Goal: Task Accomplishment & Management: Manage account settings

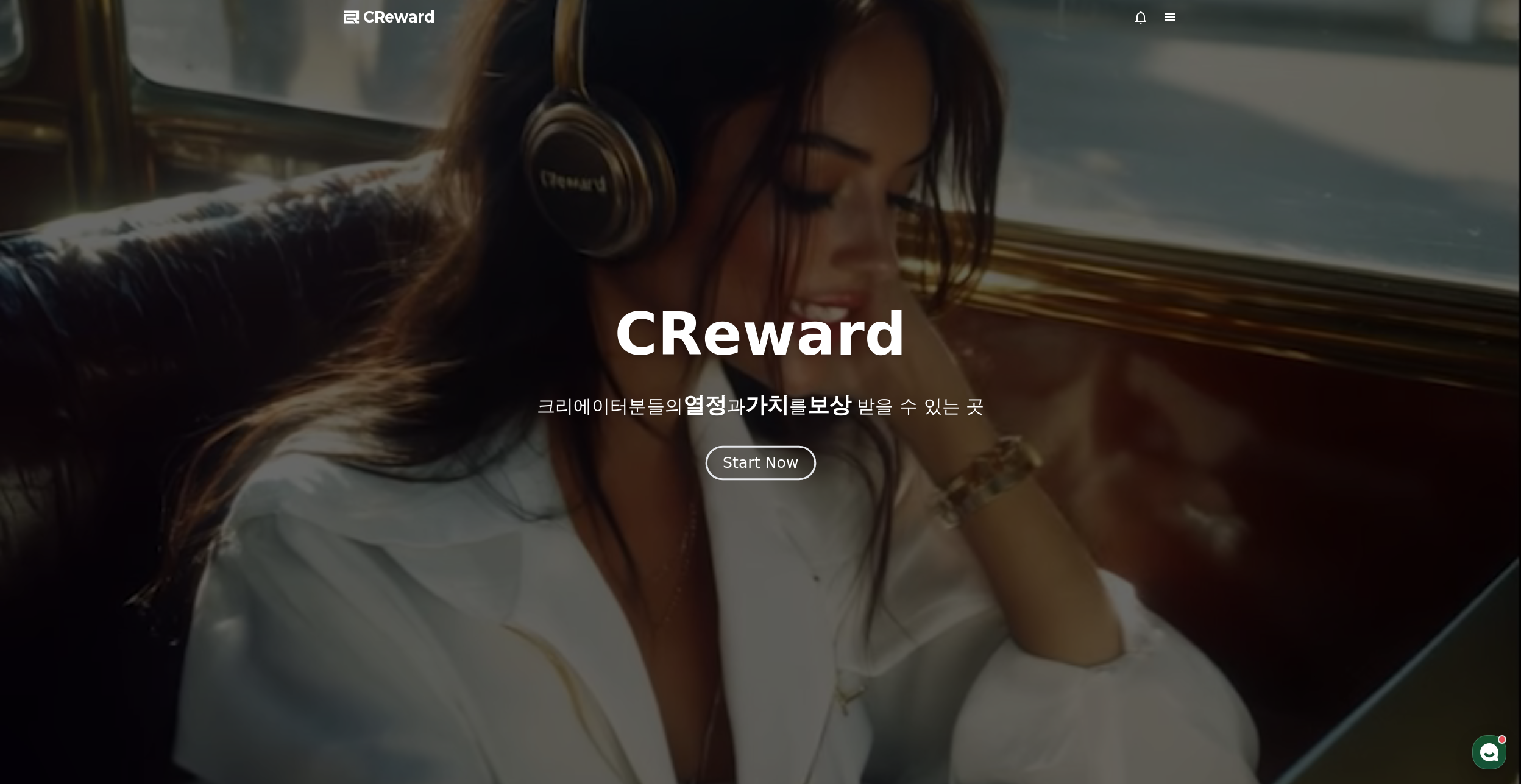
click at [758, 467] on div "Start Now" at bounding box center [761, 463] width 76 height 20
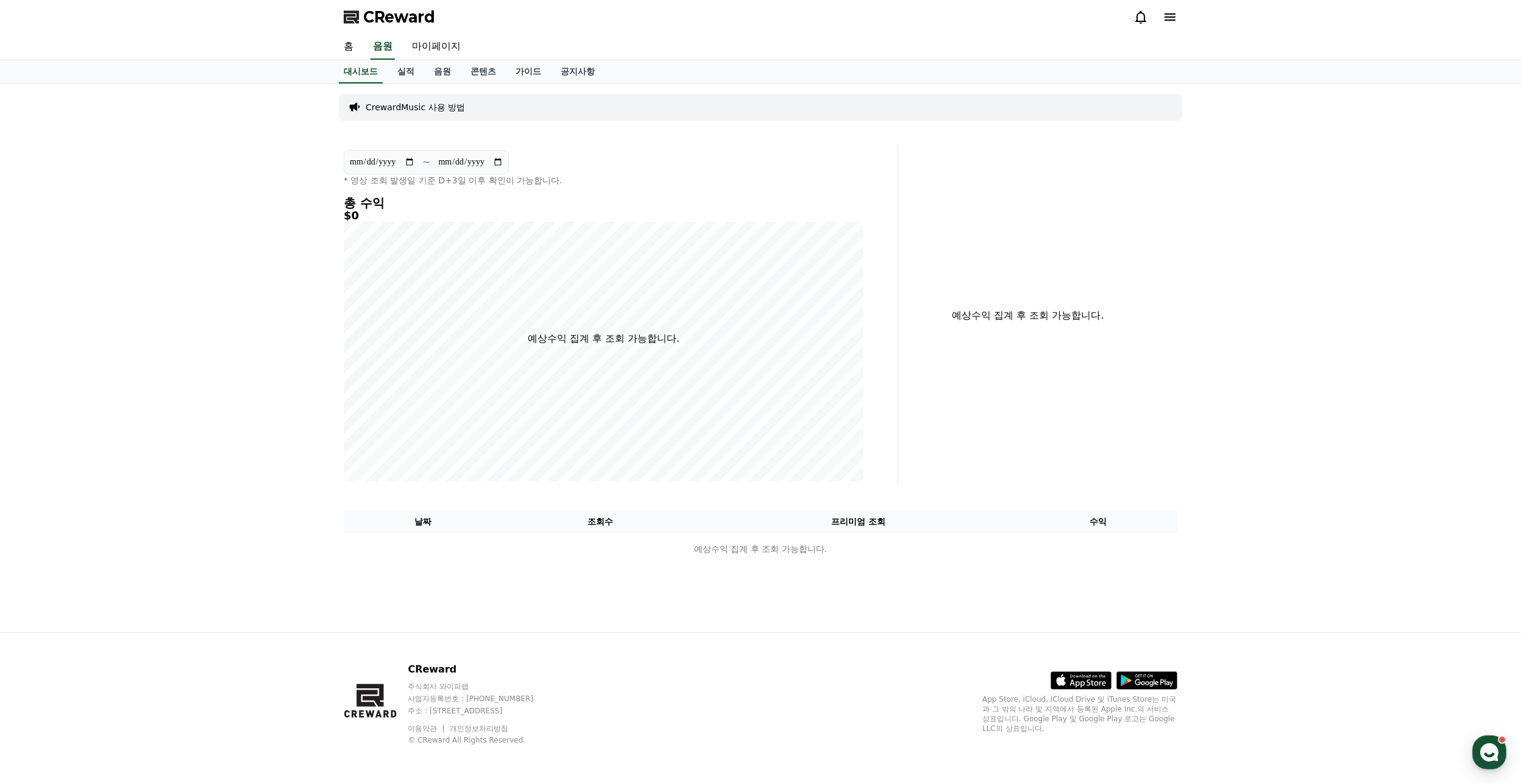
click at [441, 110] on p "CrewardMusic 사용 방법" at bounding box center [415, 107] width 99 height 12
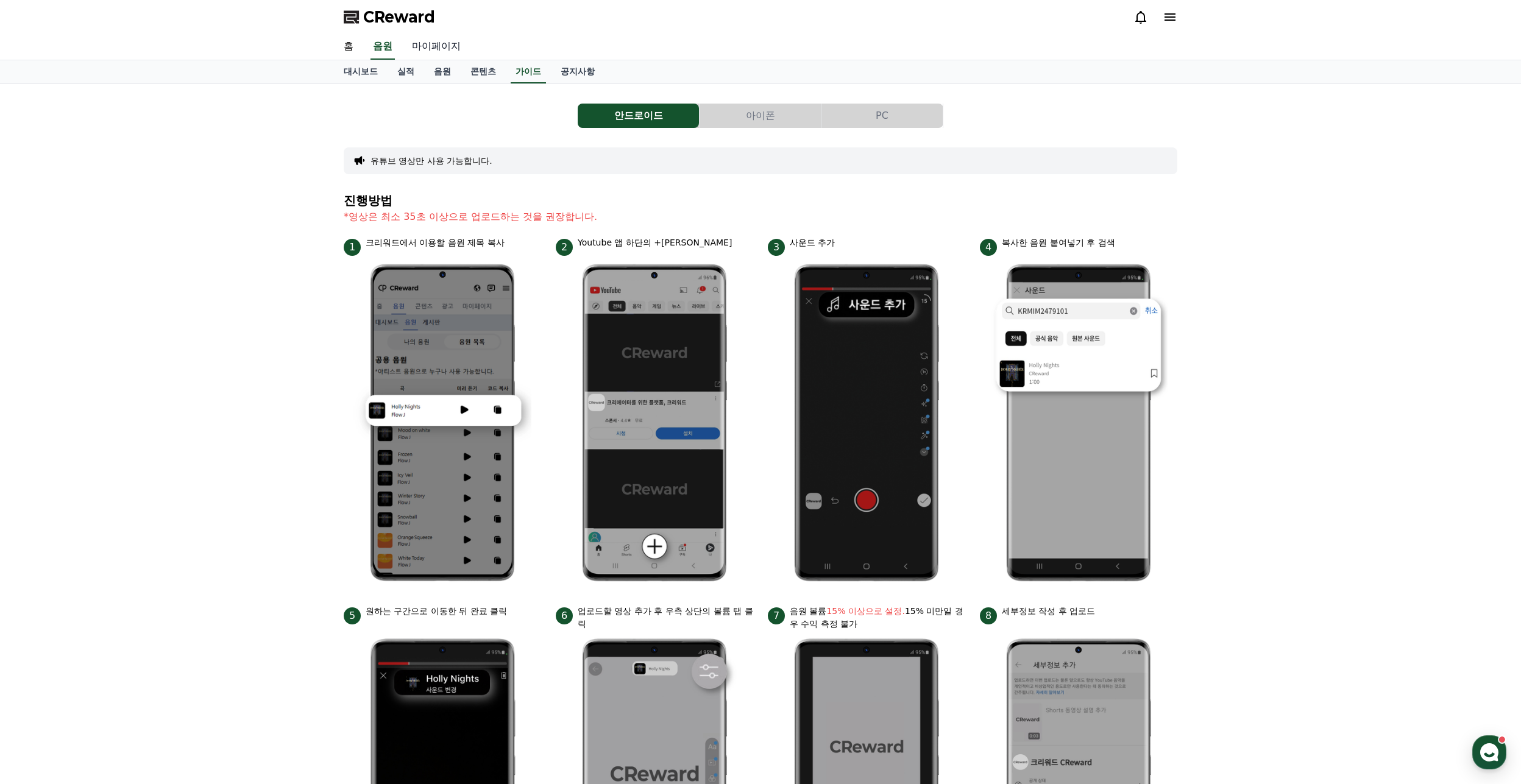
click at [452, 52] on link "마이페이지" at bounding box center [436, 46] width 68 height 25
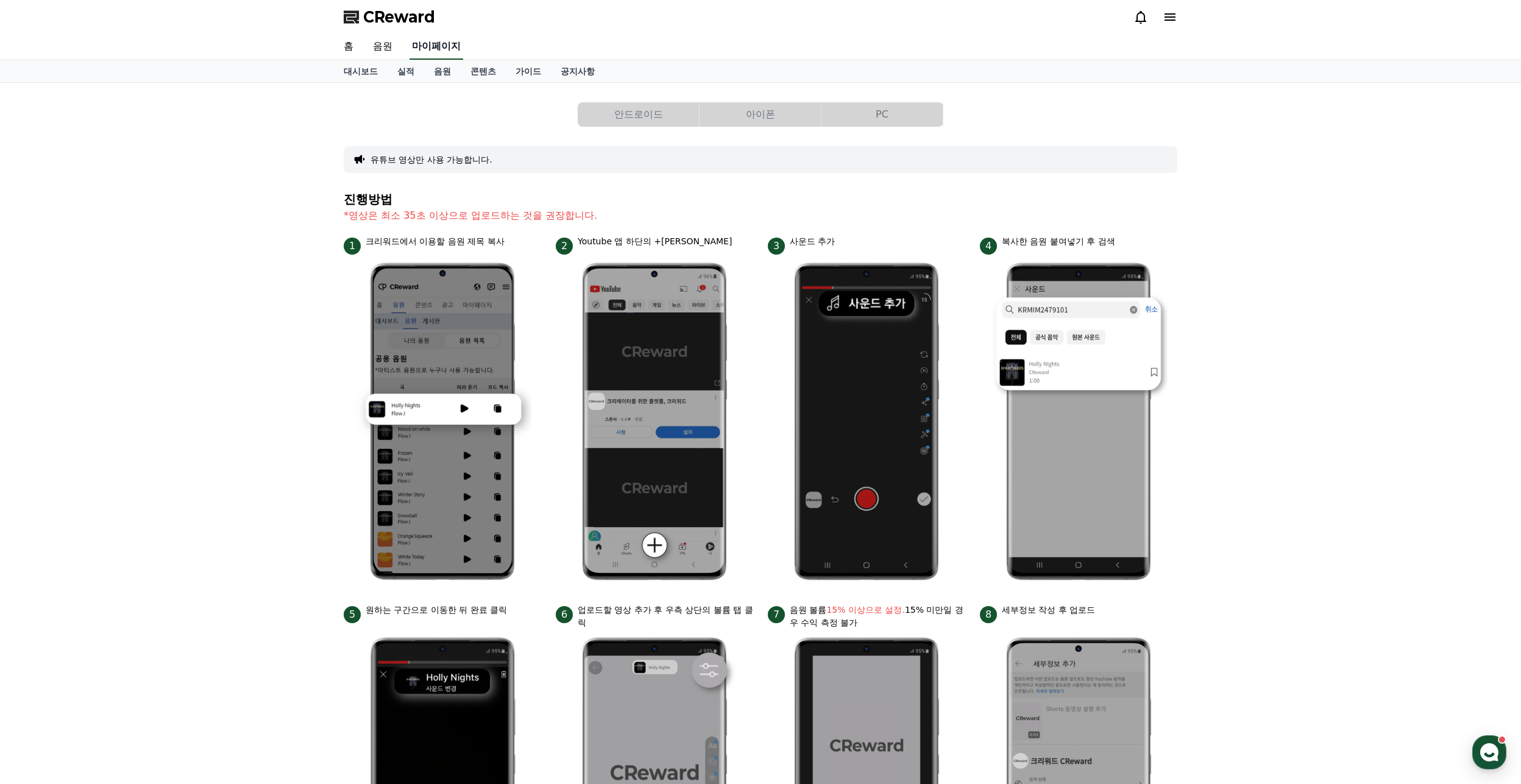
select select "**********"
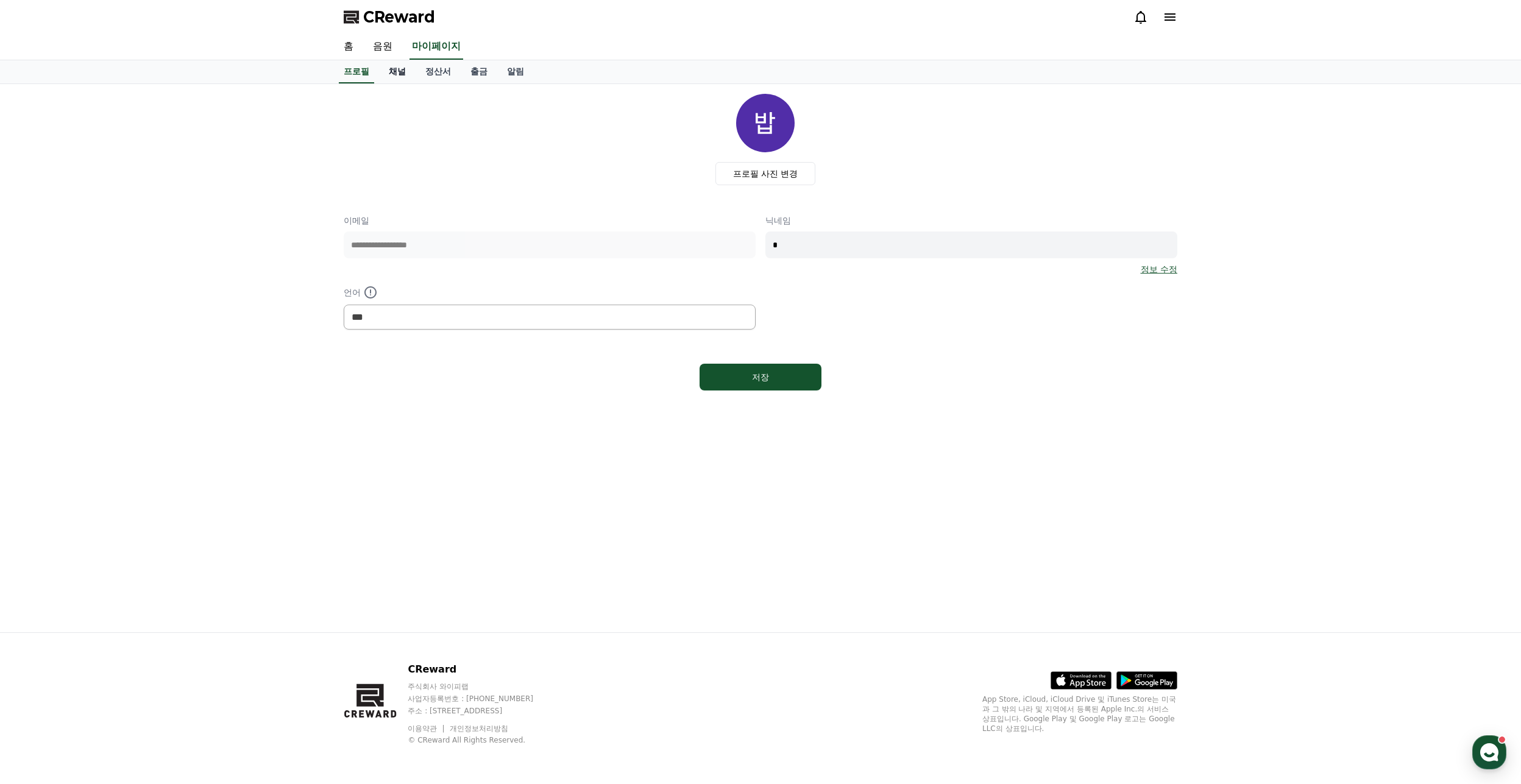
click at [388, 74] on link "채널" at bounding box center [397, 71] width 37 height 23
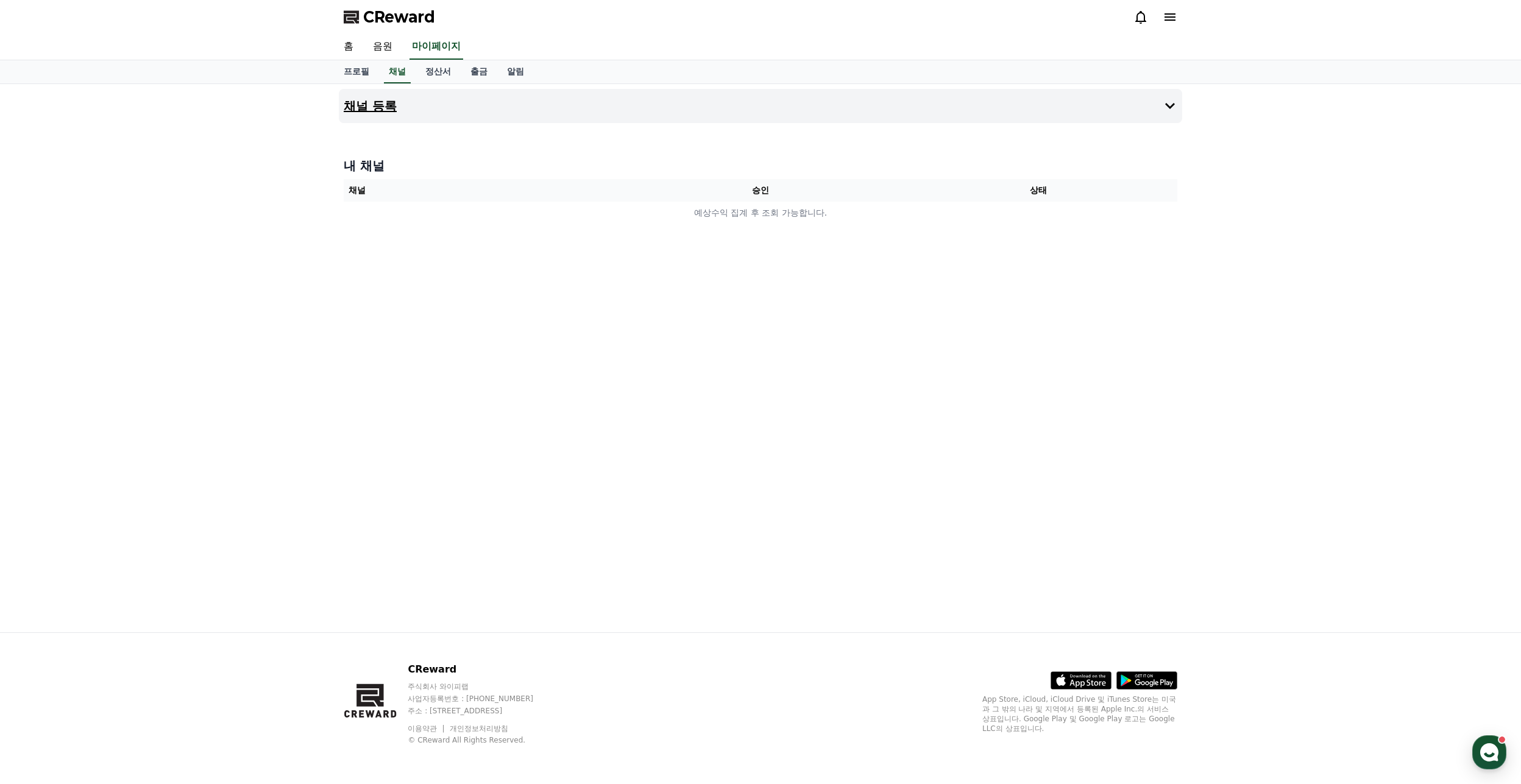
click at [353, 108] on h4 "채널 등록" at bounding box center [370, 106] width 53 height 14
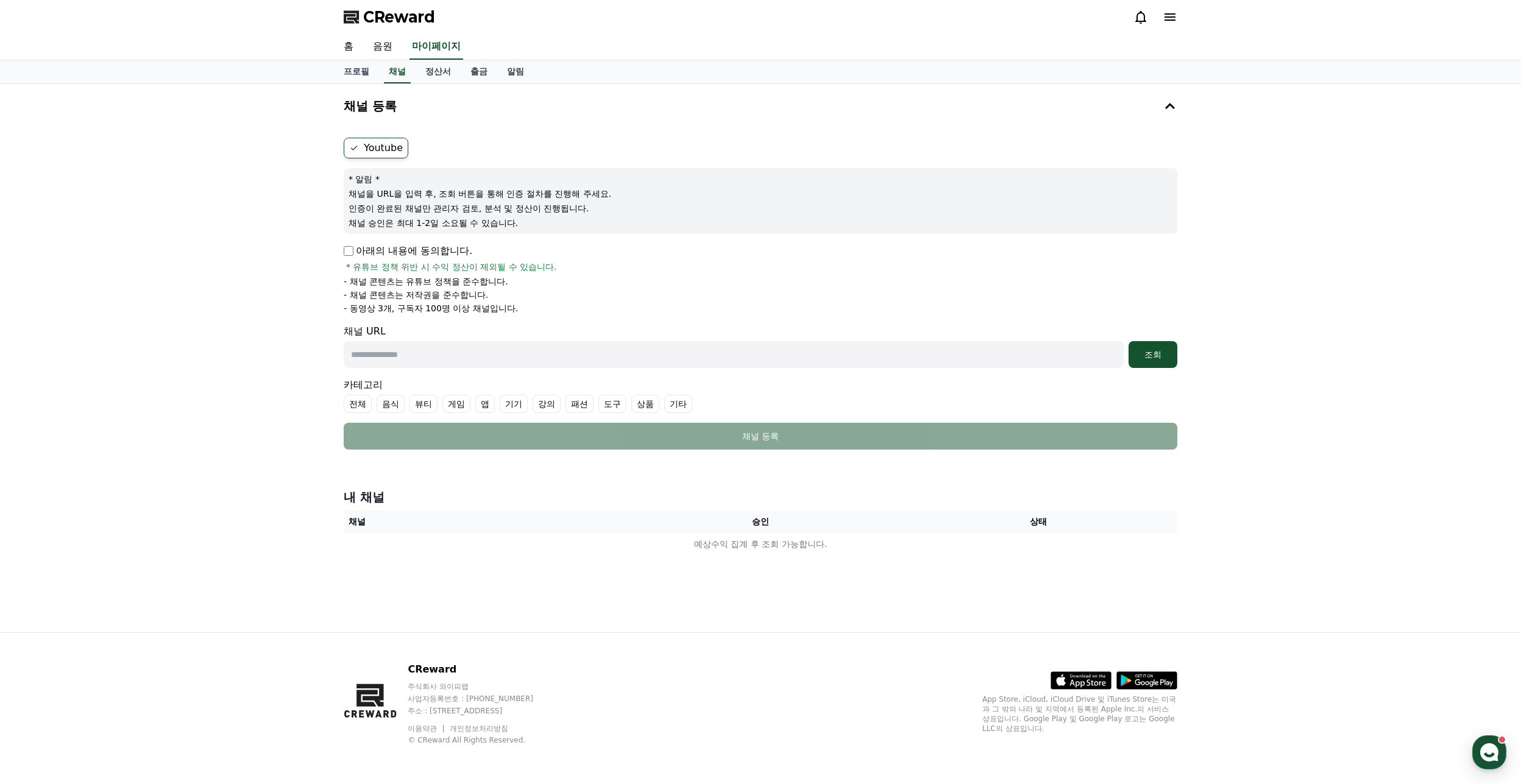
click at [129, 248] on div "채널 등록 Youtube * 알림 * 채널을 URL을 입력 후, 조회 버튼을 통해 인증 절차를 진행해 주세요. 인증이 완료된 채널만 관리자 검…" at bounding box center [760, 358] width 1521 height 548
click at [142, 263] on div "채널 등록 Youtube * 알림 * 채널을 URL을 입력 후, 조회 버튼을 통해 인증 절차를 진행해 주세요. 인증이 완료된 채널만 관리자 검…" at bounding box center [760, 358] width 1521 height 548
